Goal: Transaction & Acquisition: Purchase product/service

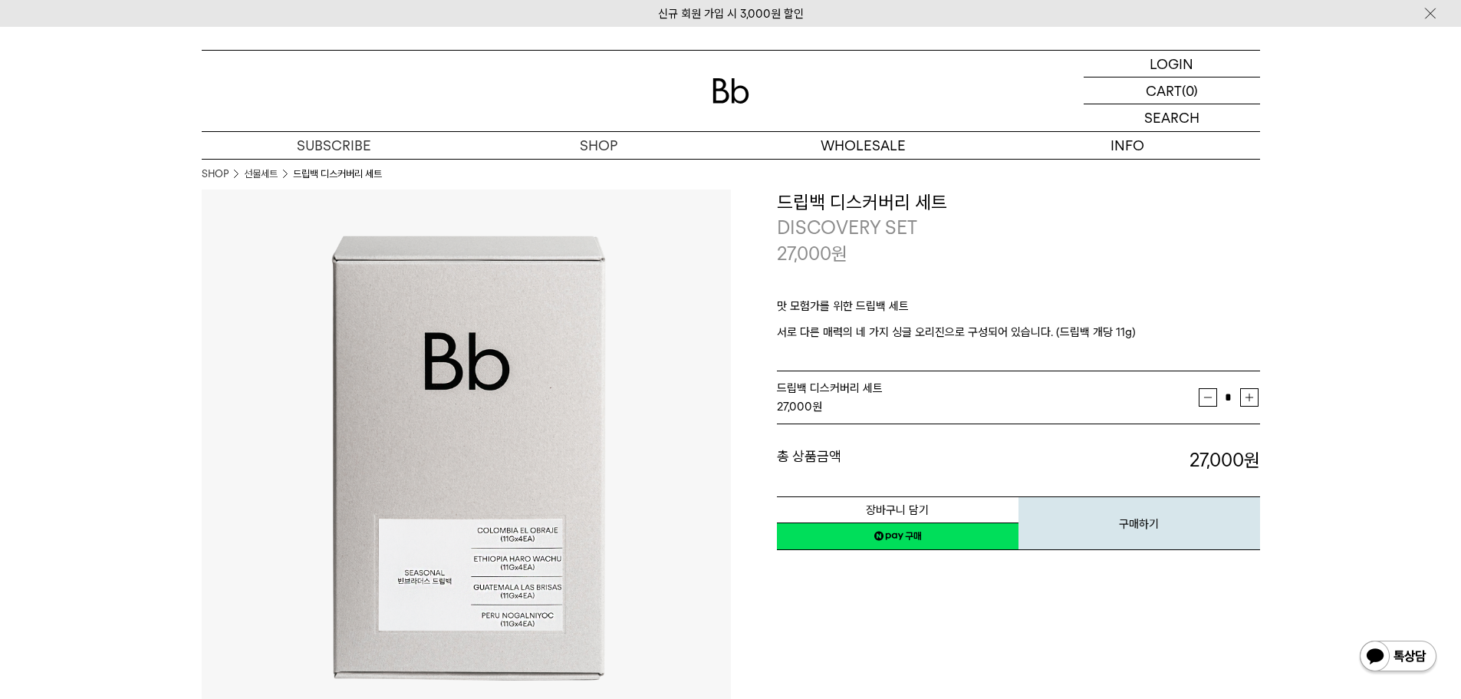
click at [1240, 564] on div "**********" at bounding box center [995, 453] width 529 height 529
click at [1150, 528] on button "구매하기" at bounding box center [1139, 523] width 242 height 54
click at [1170, 515] on button "구매하기" at bounding box center [1139, 523] width 242 height 54
click at [831, 245] on p "27,000 원" at bounding box center [812, 254] width 71 height 26
